Goal: Transaction & Acquisition: Purchase product/service

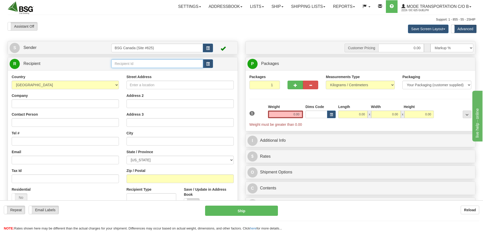
click at [120, 65] on input "text" at bounding box center [157, 63] width 92 height 9
click at [164, 67] on input "text" at bounding box center [157, 63] width 92 height 9
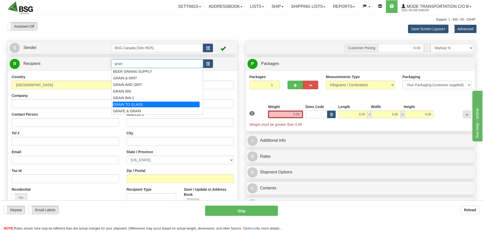
click at [145, 104] on div "GRAIN TO GLASS" at bounding box center [156, 105] width 87 height 6
type input "GRAIN TO GLASS"
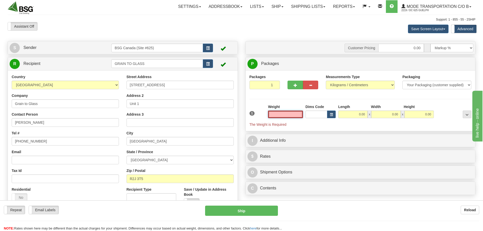
click at [296, 115] on input "text" at bounding box center [285, 115] width 35 height 8
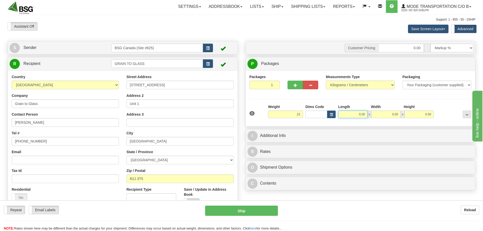
type input "0.15"
drag, startPoint x: 357, startPoint y: 115, endPoint x: 412, endPoint y: 116, distance: 55.3
click at [408, 116] on div "0.00 x 0.00 x 0.00" at bounding box center [386, 115] width 96 height 8
type input "10.00"
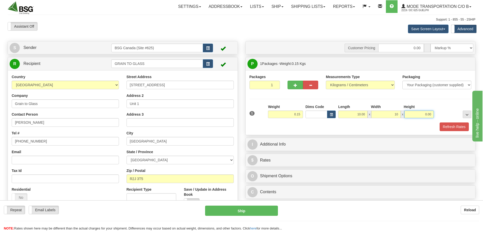
type input "10.00"
click at [453, 126] on button "Refresh Rates" at bounding box center [454, 126] width 29 height 9
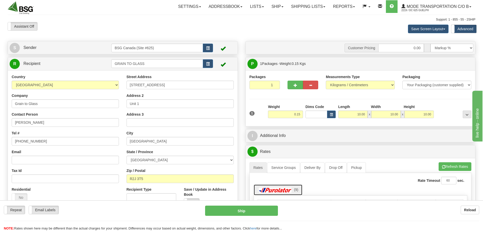
click at [283, 191] on img at bounding box center [275, 190] width 35 height 5
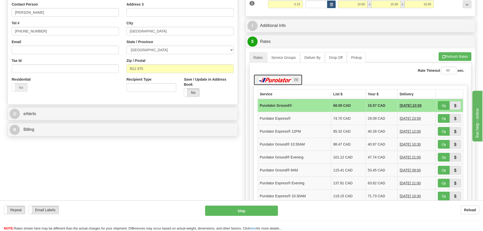
scroll to position [127, 0]
